Goal: Check status: Check status

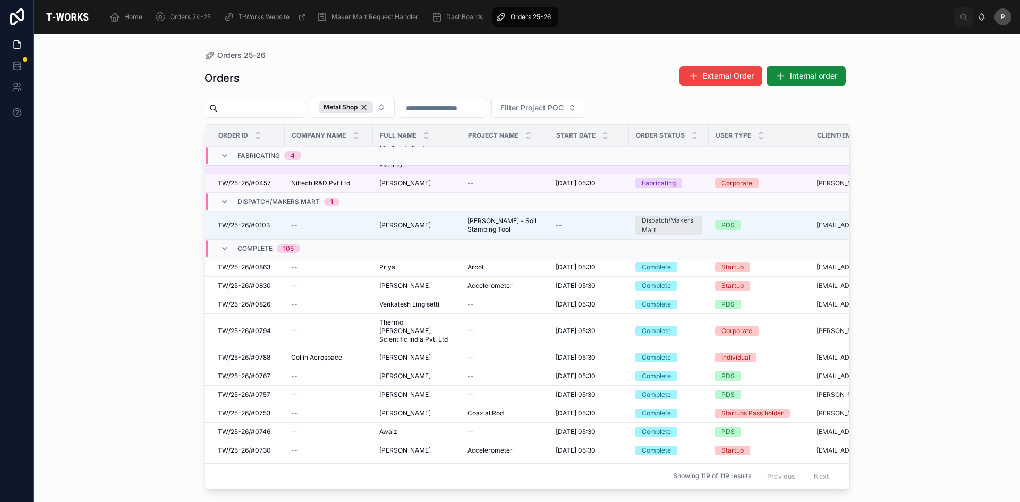
scroll to position [376, 0]
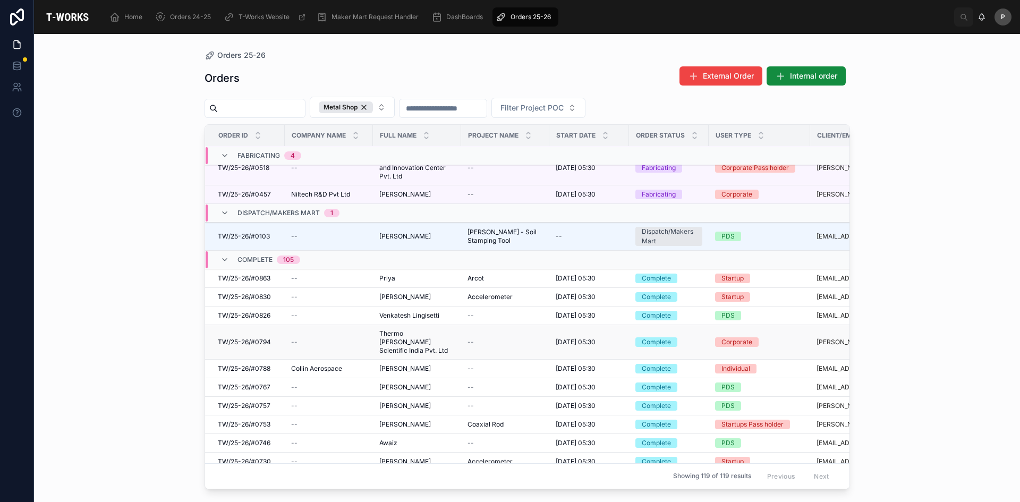
click at [407, 329] on span "Thermo [PERSON_NAME] Scientific India Pvt. Ltd" at bounding box center [416, 342] width 75 height 26
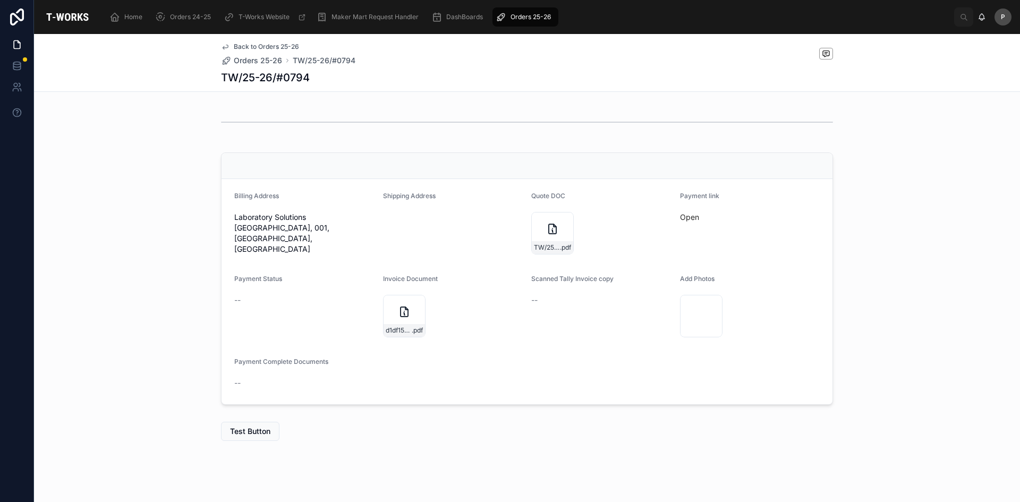
scroll to position [273, 0]
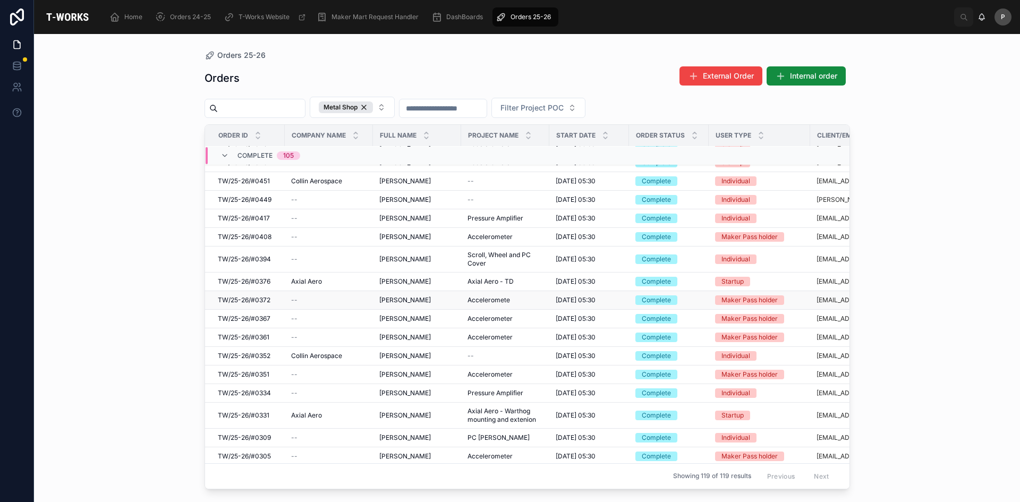
scroll to position [1512, 0]
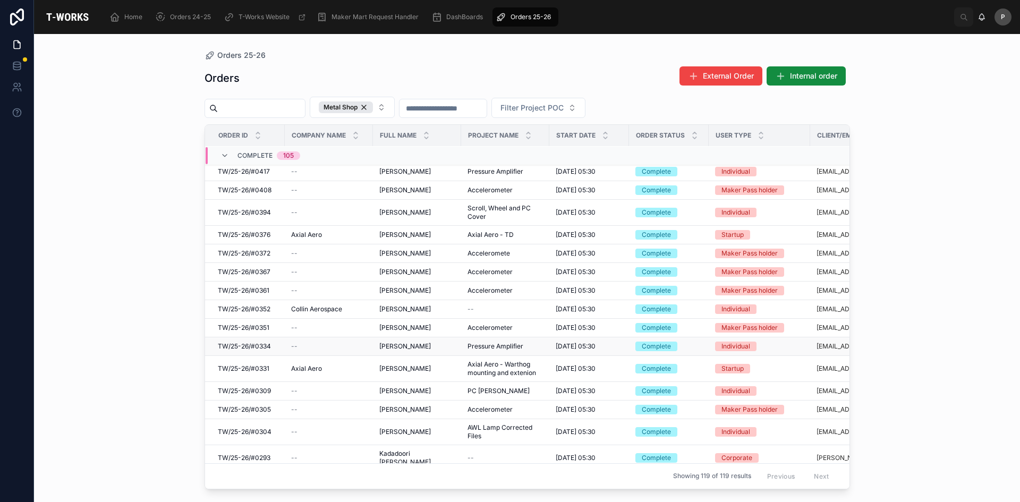
click at [394, 342] on span "[PERSON_NAME]" at bounding box center [405, 346] width 52 height 9
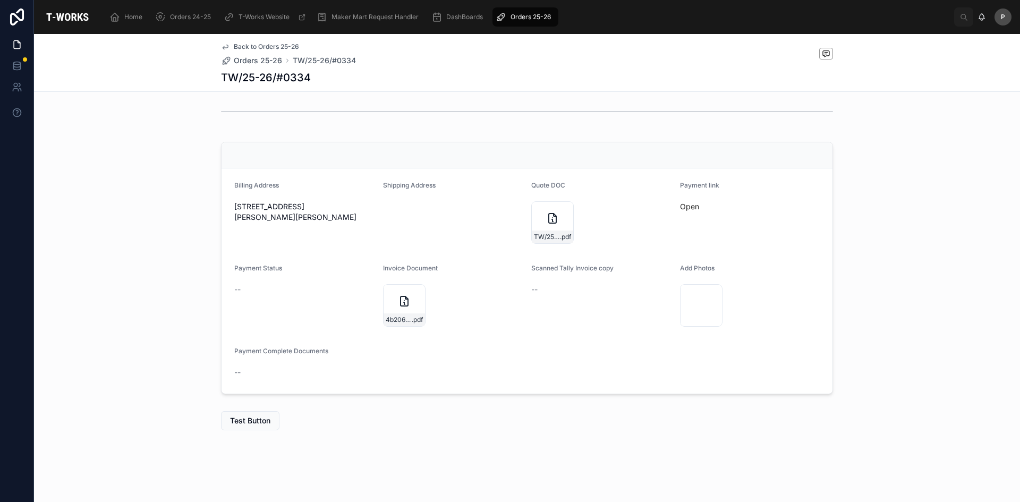
scroll to position [273, 0]
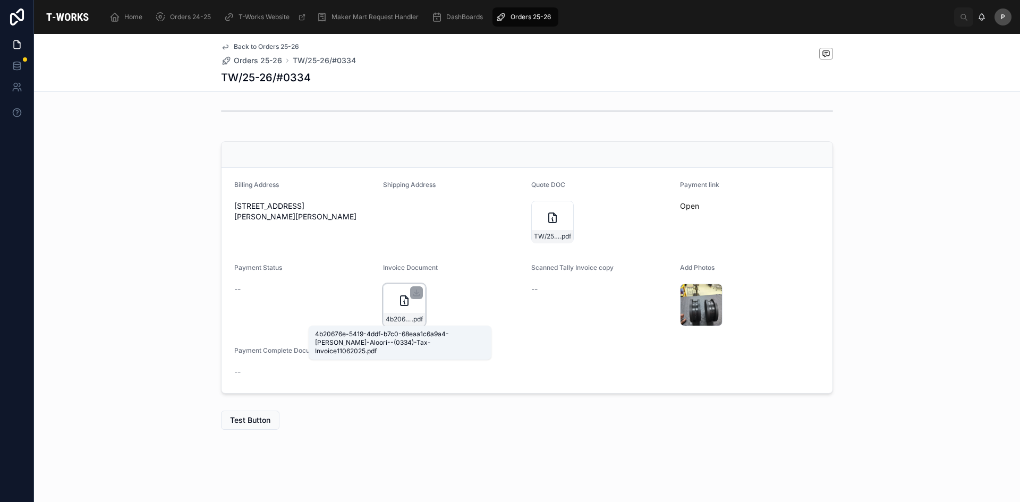
click at [398, 315] on span "4b20676e-5419-4ddf-b7c0-68eaa1c6a9a4-[PERSON_NAME]-Aloori--(0334)-Tax-Invoice11…" at bounding box center [399, 319] width 26 height 9
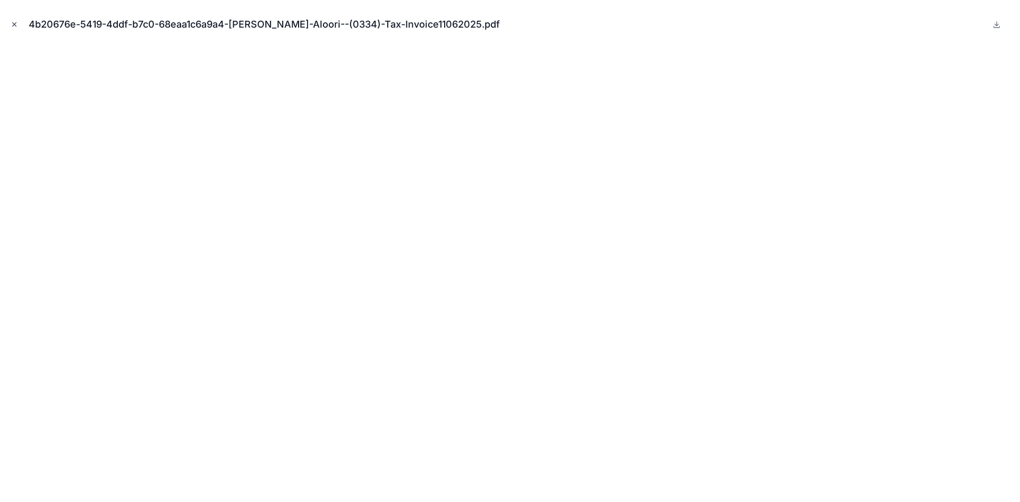
click at [12, 26] on icon "Close modal" at bounding box center [14, 24] width 7 height 7
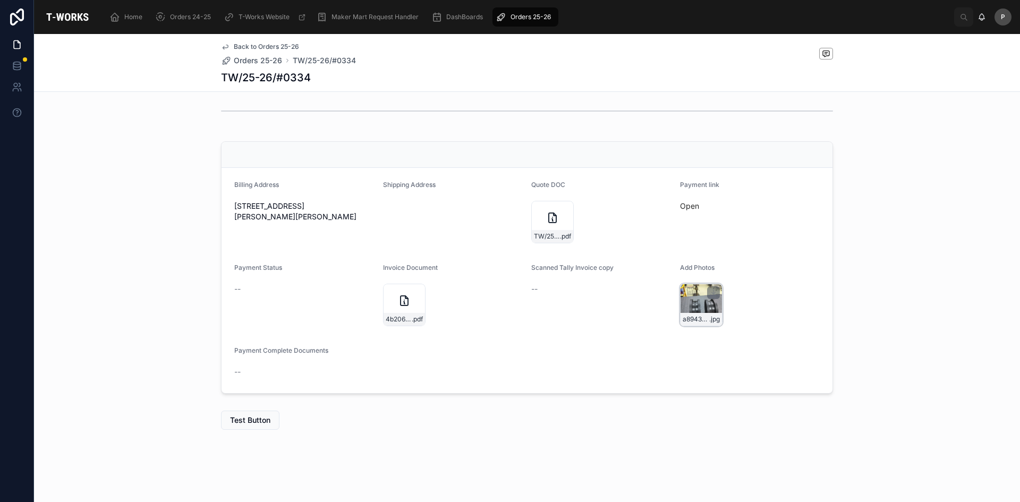
click at [693, 302] on div "a8943337-af57-4e54-95bc-15b13251dea6-0102cd29-2a3a-4c05-8023-1074dd9f1b50-IMG20…" at bounding box center [701, 305] width 43 height 43
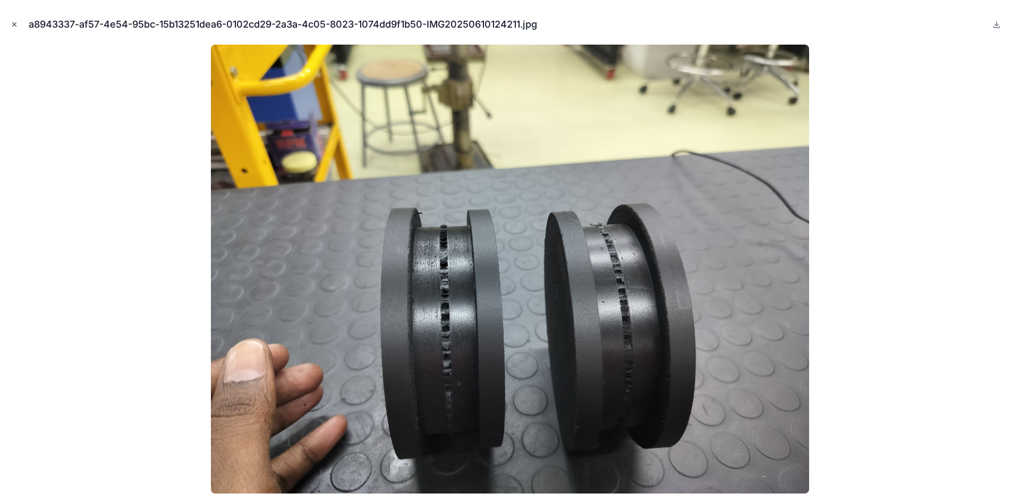
click at [10, 26] on button "Close modal" at bounding box center [15, 25] width 12 height 12
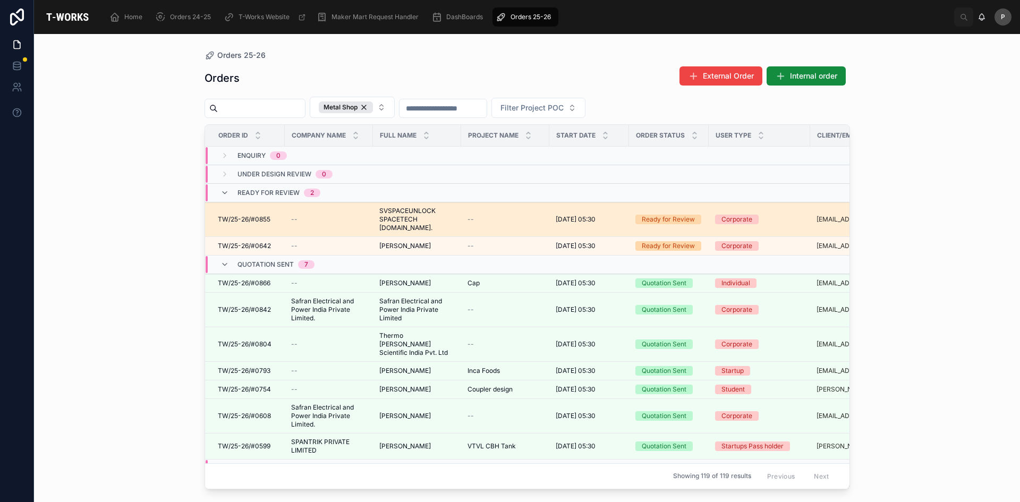
click at [403, 221] on span "SVSPACEUNLOCK SPACETECH [DOMAIN_NAME]." at bounding box center [416, 220] width 75 height 26
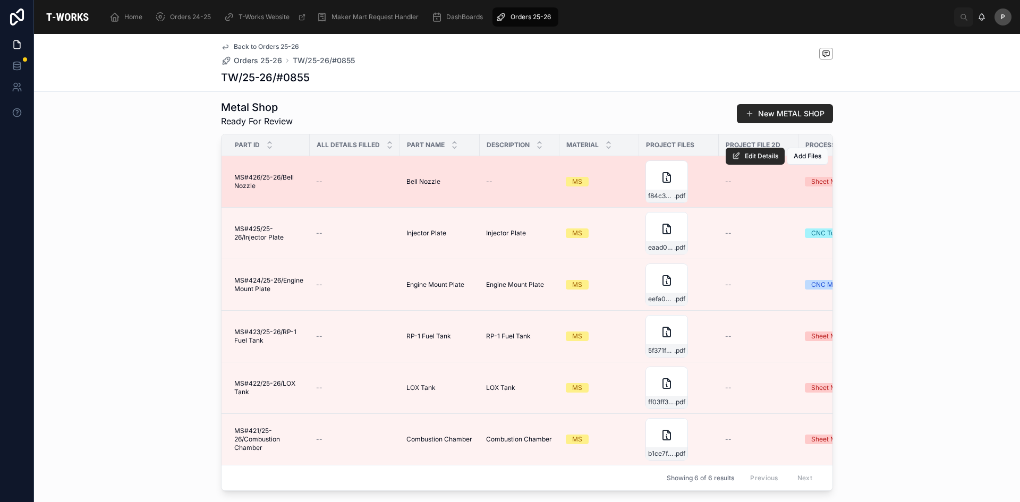
scroll to position [545, 0]
click at [656, 200] on span "f84c3c09-cde8-4daf-bd46-28be05b932c0-ProjectDimensions" at bounding box center [661, 195] width 26 height 9
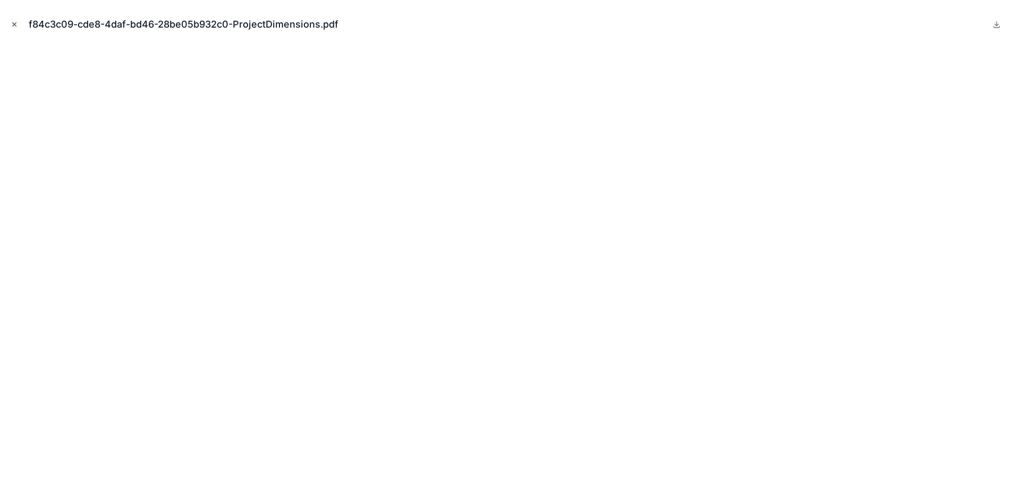
click at [11, 28] on icon "Close modal" at bounding box center [14, 24] width 7 height 7
